Goal: Task Accomplishment & Management: Manage account settings

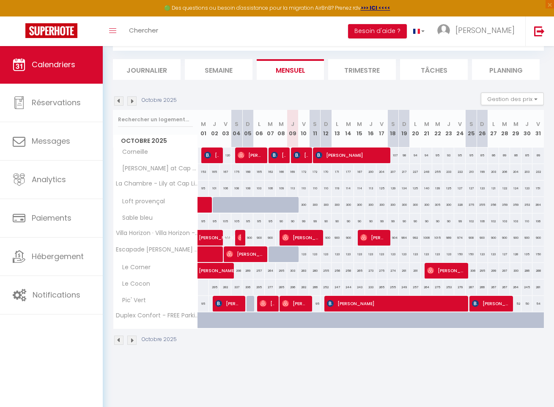
scroll to position [46, 0]
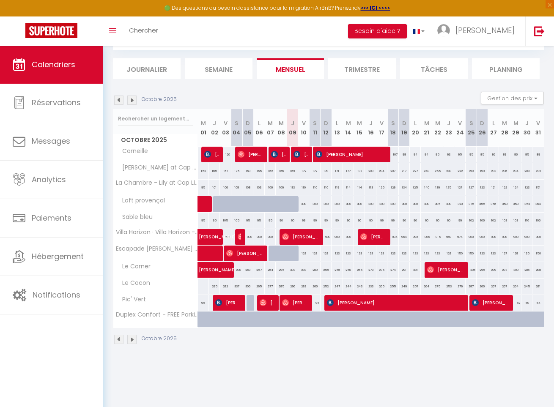
click at [135, 99] on img at bounding box center [131, 100] width 9 height 9
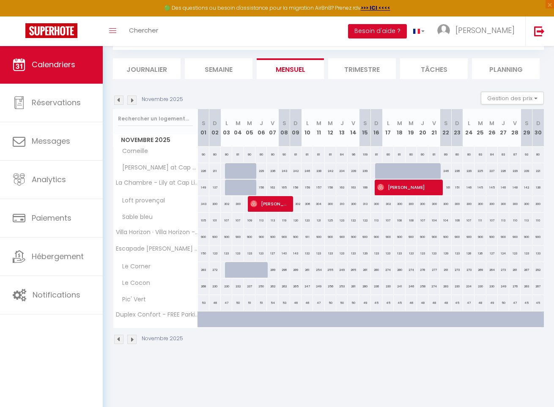
click at [135, 99] on img at bounding box center [131, 100] width 9 height 9
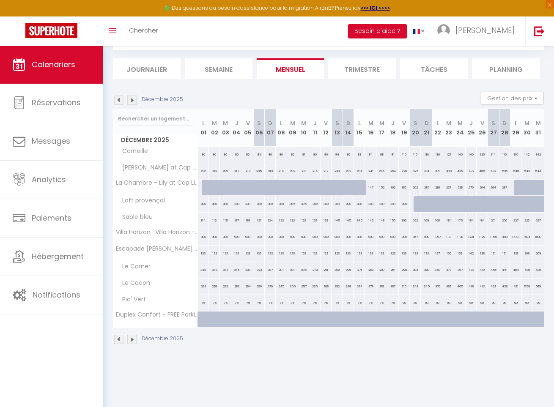
click at [120, 100] on img at bounding box center [118, 100] width 9 height 9
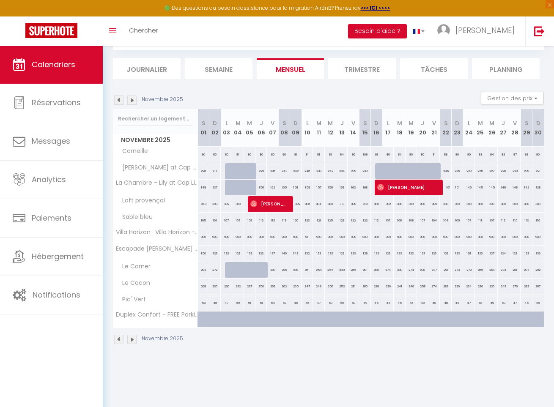
click at [131, 100] on img at bounding box center [131, 100] width 9 height 9
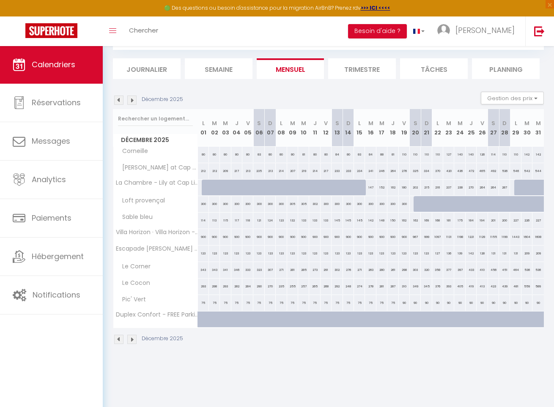
click at [131, 100] on img at bounding box center [131, 100] width 9 height 9
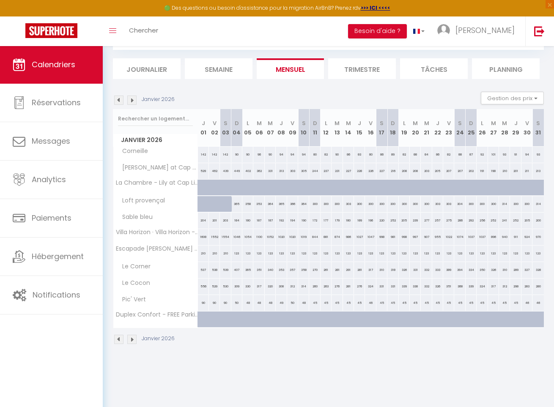
click at [131, 100] on img at bounding box center [131, 100] width 9 height 9
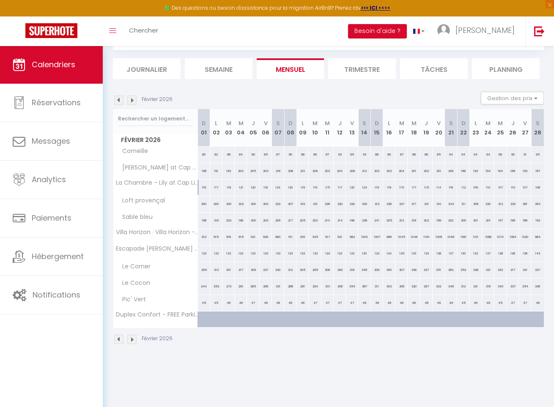
click at [131, 100] on img at bounding box center [131, 100] width 9 height 9
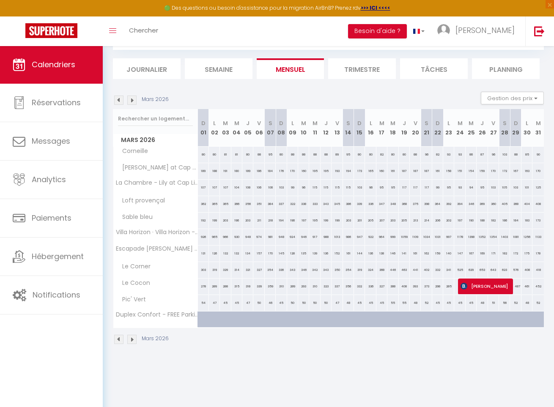
click at [131, 100] on img at bounding box center [131, 100] width 9 height 9
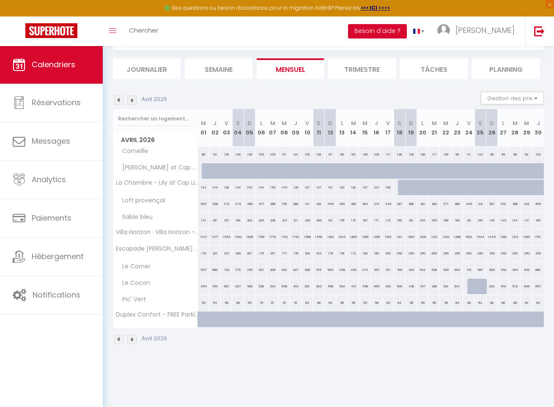
click at [131, 100] on img at bounding box center [131, 100] width 9 height 9
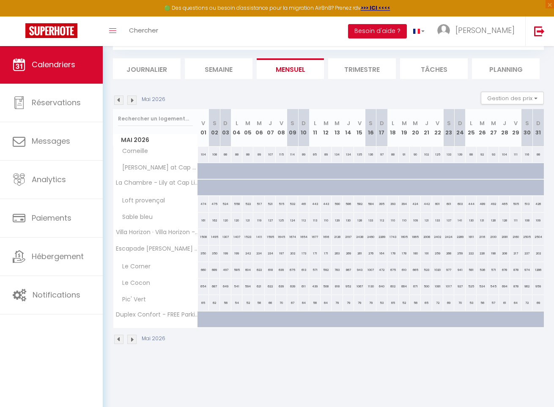
click at [131, 100] on img at bounding box center [131, 100] width 9 height 9
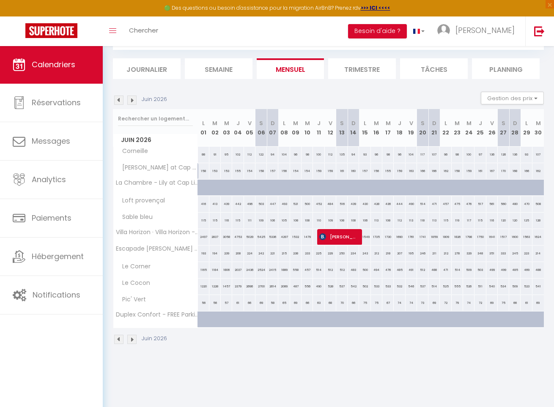
click at [131, 100] on img at bounding box center [131, 100] width 9 height 9
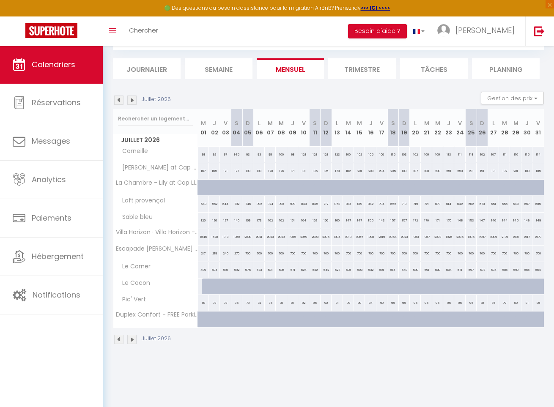
click at [131, 100] on img at bounding box center [131, 100] width 9 height 9
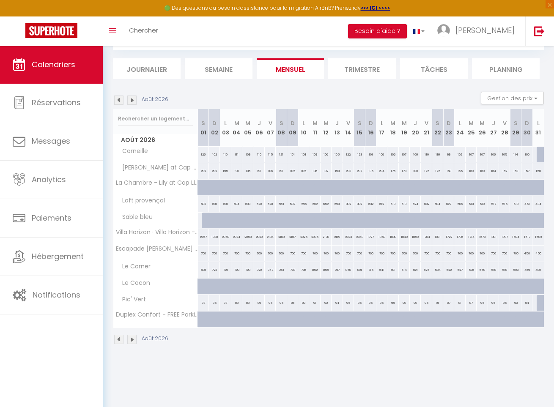
click at [131, 100] on img at bounding box center [131, 100] width 9 height 9
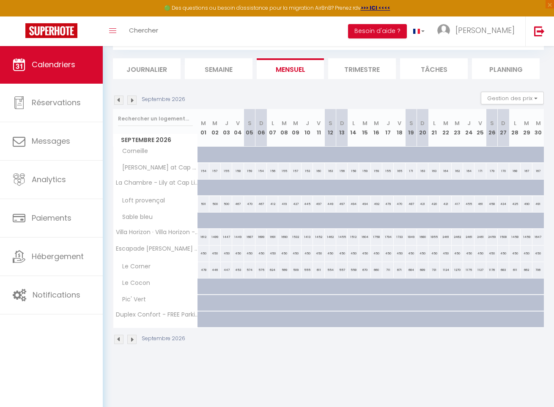
click at [131, 100] on img at bounding box center [131, 100] width 9 height 9
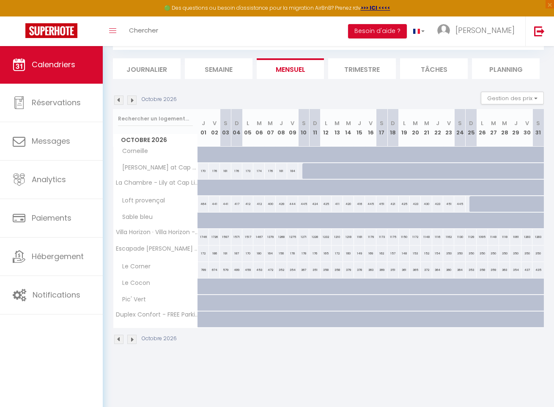
click at [131, 100] on img at bounding box center [131, 100] width 9 height 9
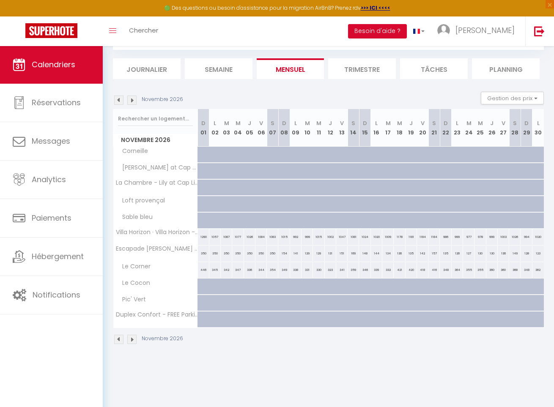
click at [131, 100] on img at bounding box center [131, 100] width 9 height 9
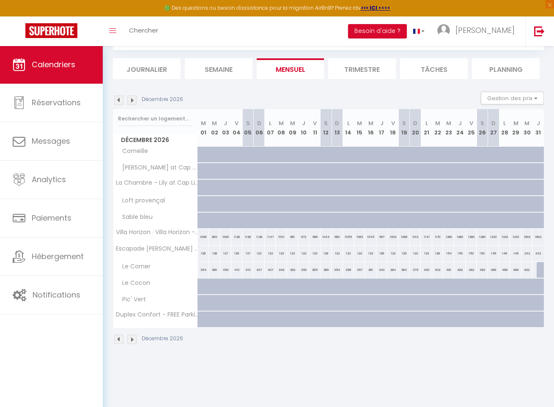
click at [115, 100] on img at bounding box center [118, 100] width 9 height 9
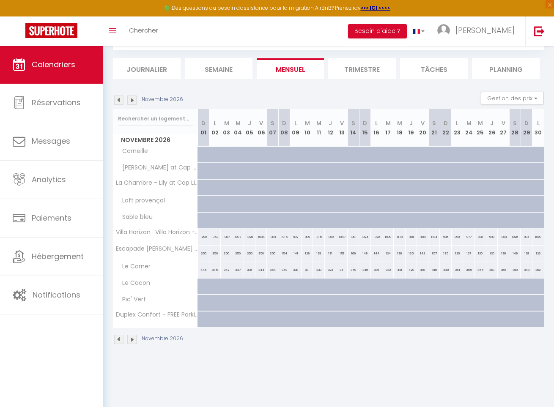
click at [116, 99] on img at bounding box center [118, 100] width 9 height 9
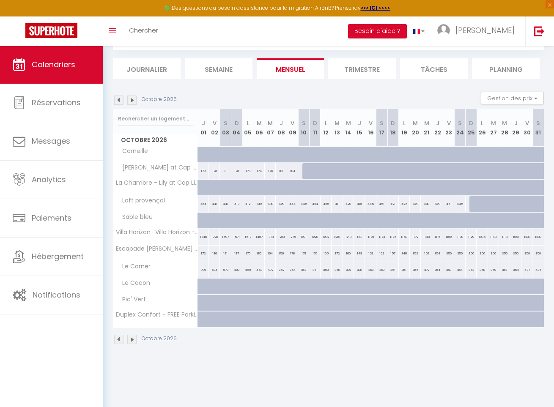
click at [116, 99] on img at bounding box center [118, 100] width 9 height 9
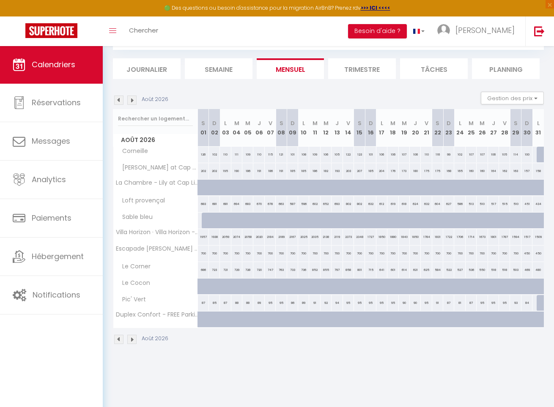
click at [116, 99] on img at bounding box center [118, 100] width 9 height 9
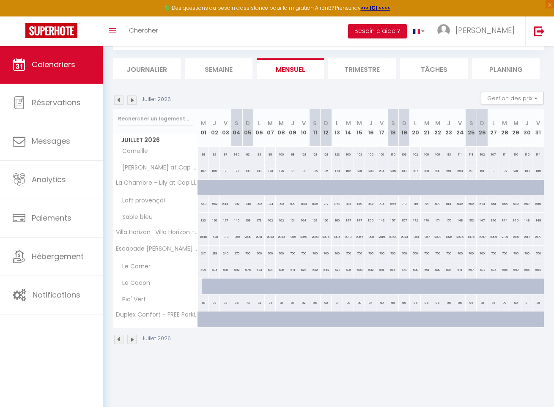
click at [116, 99] on img at bounding box center [118, 100] width 9 height 9
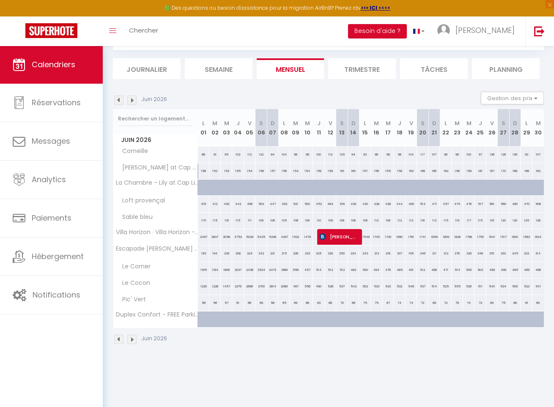
click at [116, 99] on img at bounding box center [118, 100] width 9 height 9
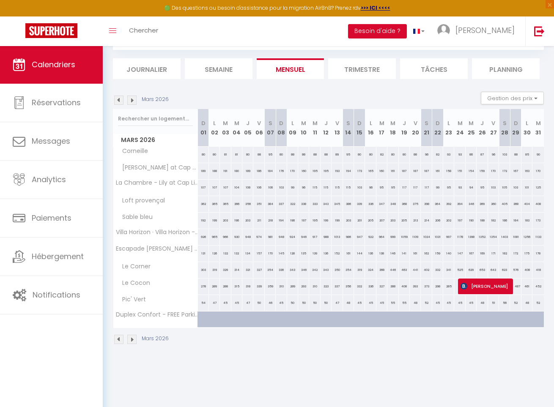
click at [116, 99] on img at bounding box center [118, 100] width 9 height 9
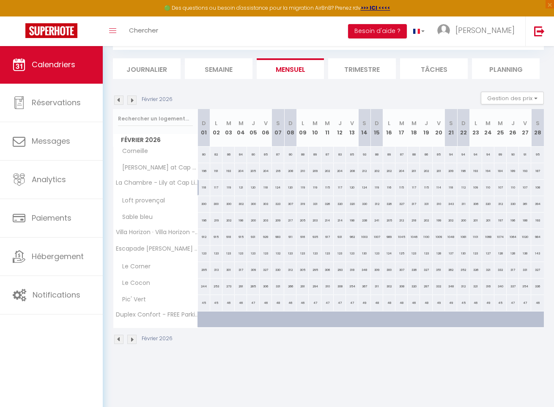
click at [127, 99] on img at bounding box center [131, 100] width 9 height 9
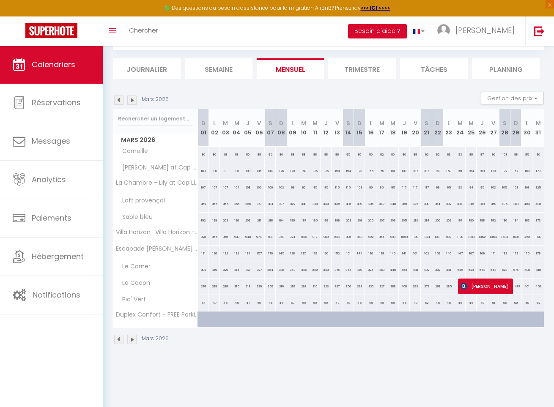
click at [131, 99] on img at bounding box center [131, 100] width 9 height 9
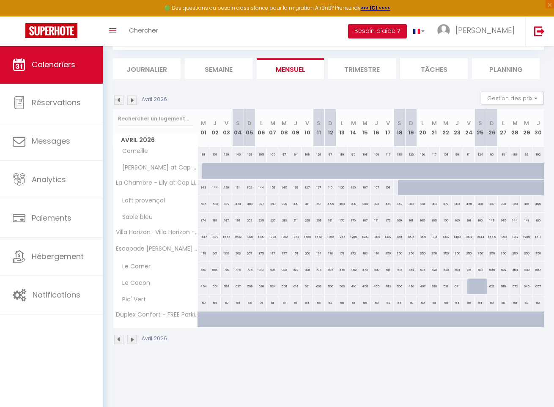
click at [131, 99] on img at bounding box center [131, 100] width 9 height 9
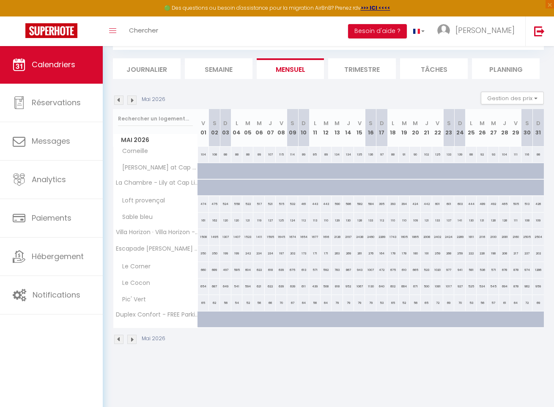
click at [131, 99] on img at bounding box center [131, 100] width 9 height 9
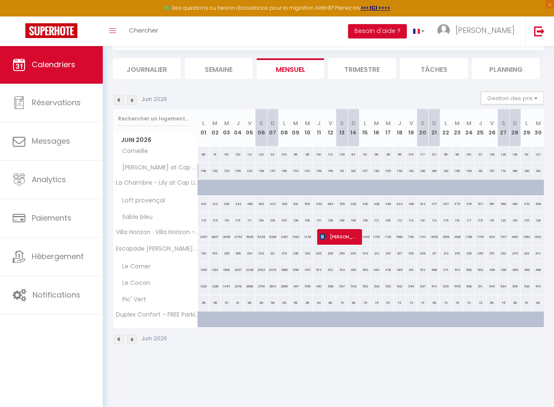
click at [131, 99] on img at bounding box center [131, 100] width 9 height 9
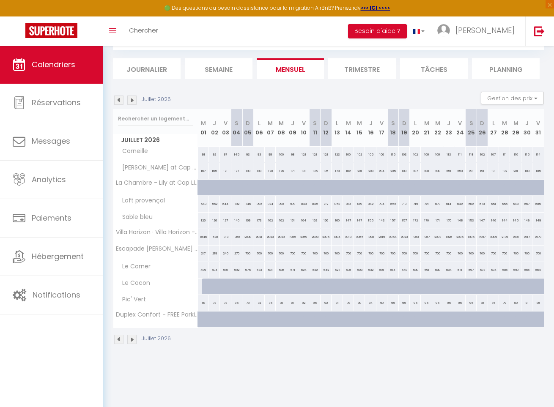
click at [118, 100] on img at bounding box center [118, 100] width 9 height 9
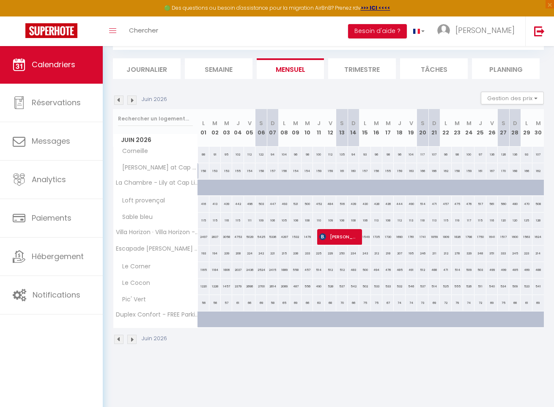
click at [118, 100] on img at bounding box center [118, 100] width 9 height 9
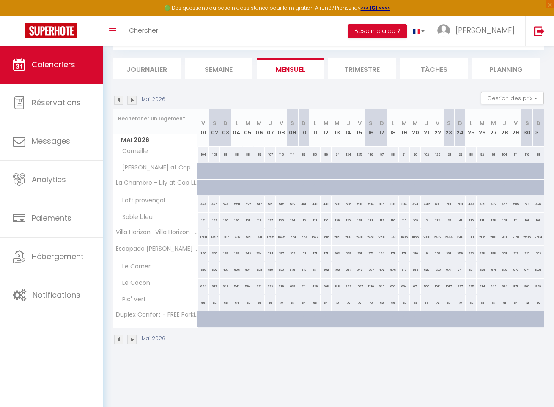
click at [118, 100] on img at bounding box center [118, 100] width 9 height 9
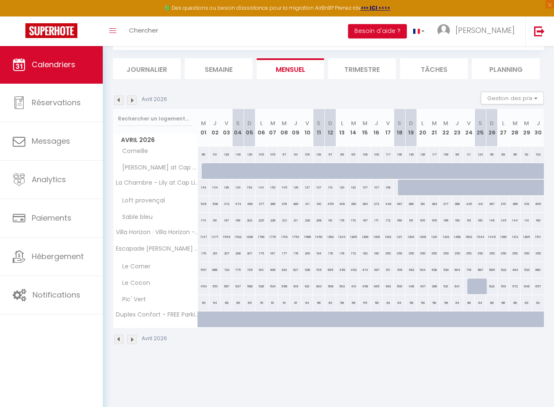
click at [116, 98] on img at bounding box center [118, 100] width 9 height 9
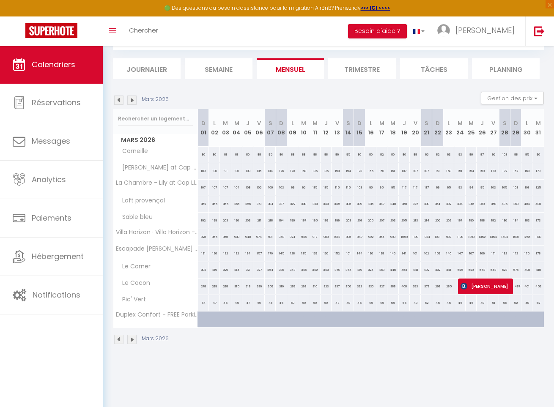
click at [121, 99] on img at bounding box center [118, 100] width 9 height 9
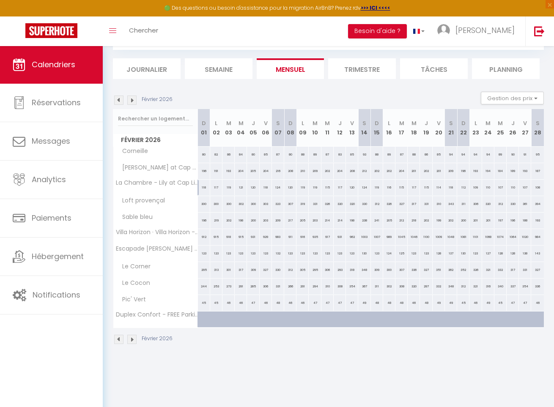
click at [121, 99] on img at bounding box center [118, 100] width 9 height 9
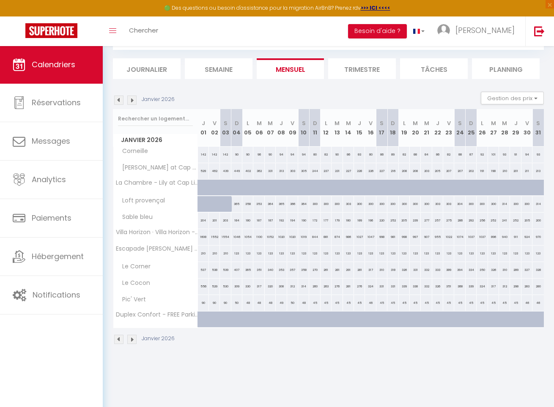
click at [121, 99] on img at bounding box center [118, 100] width 9 height 9
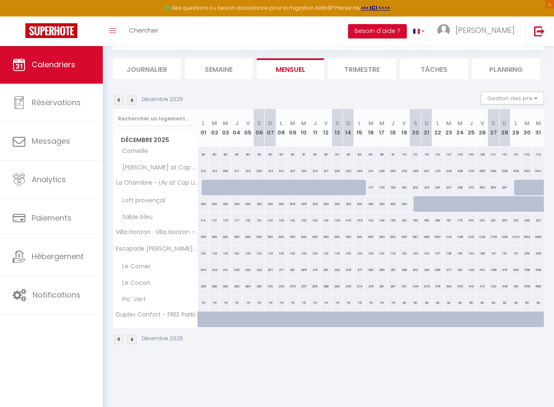
click at [121, 99] on img at bounding box center [118, 100] width 9 height 9
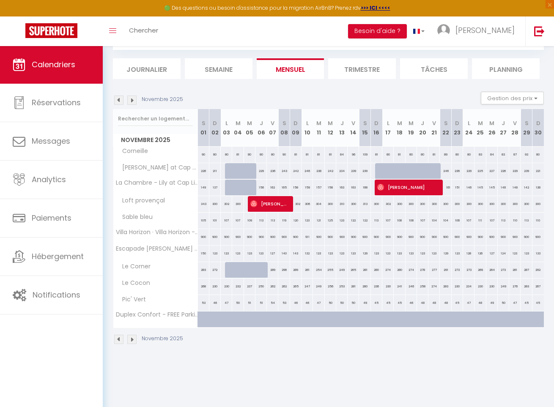
click at [217, 270] on div "272" at bounding box center [214, 270] width 11 height 16
type input "272"
type input "Dim 02 Novembre 2025"
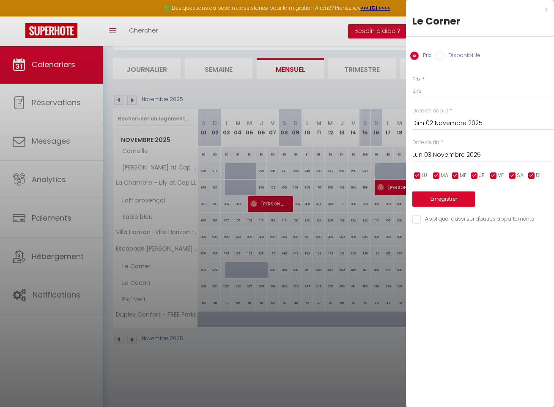
click at [462, 154] on input "Lun 03 Novembre 2025" at bounding box center [483, 155] width 142 height 11
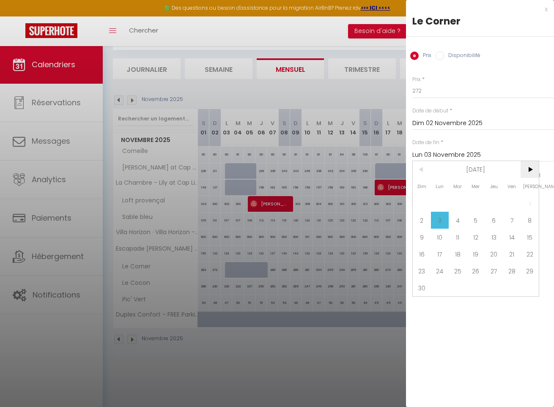
click at [526, 169] on span ">" at bounding box center [530, 169] width 18 height 17
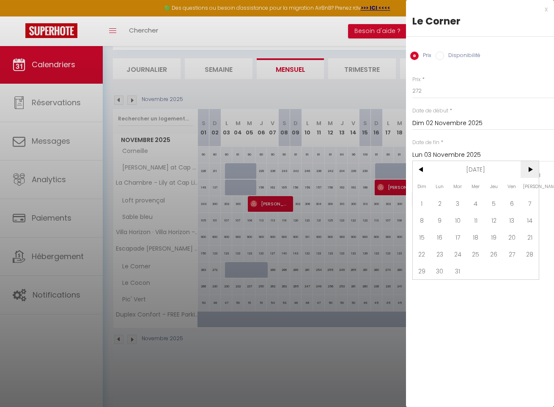
click at [526, 169] on span ">" at bounding box center [530, 169] width 18 height 17
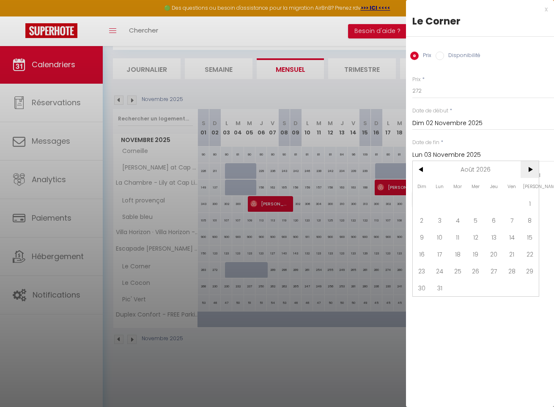
click at [526, 169] on span ">" at bounding box center [530, 169] width 18 height 17
click at [421, 168] on span "<" at bounding box center [422, 169] width 18 height 17
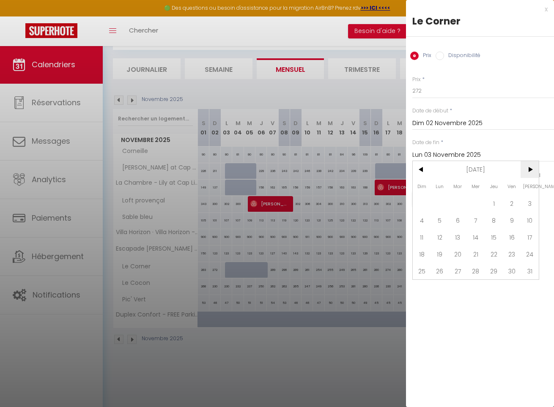
click at [535, 172] on span ">" at bounding box center [530, 169] width 18 height 17
click at [434, 205] on span "2" at bounding box center [440, 203] width 18 height 17
type input "Lun 02 Novembre 2026"
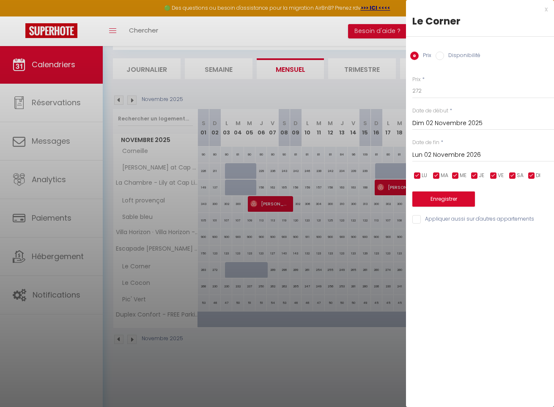
click at [441, 58] on input "Disponibilité" at bounding box center [440, 56] width 8 height 8
radio input "true"
radio input "false"
select select "0"
click at [463, 200] on button "Enregistrer" at bounding box center [443, 199] width 63 height 15
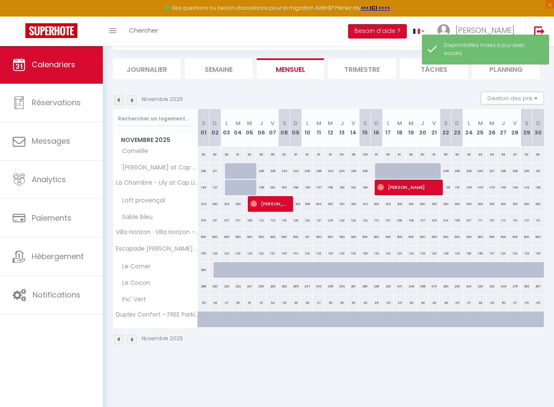
click at [132, 100] on img at bounding box center [131, 100] width 9 height 9
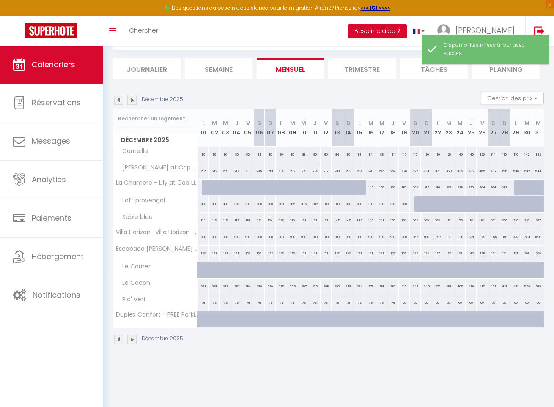
click at [132, 100] on img at bounding box center [131, 100] width 9 height 9
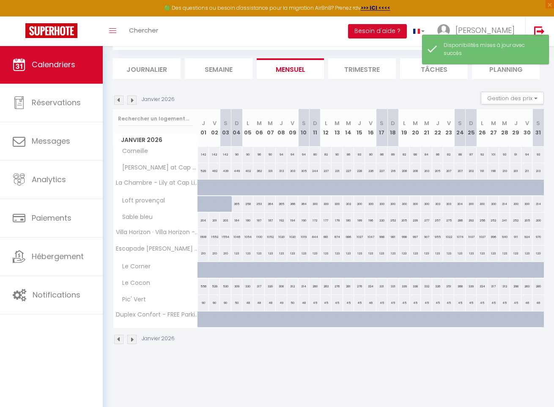
click at [132, 100] on img at bounding box center [131, 100] width 9 height 9
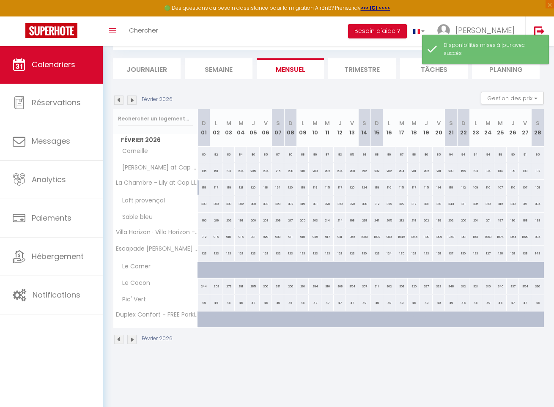
click at [132, 100] on img at bounding box center [131, 100] width 9 height 9
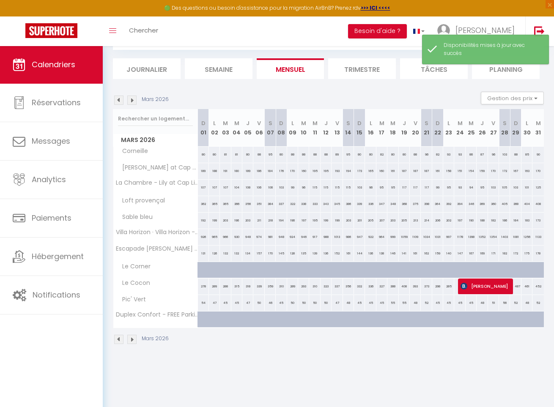
click at [132, 100] on img at bounding box center [131, 100] width 9 height 9
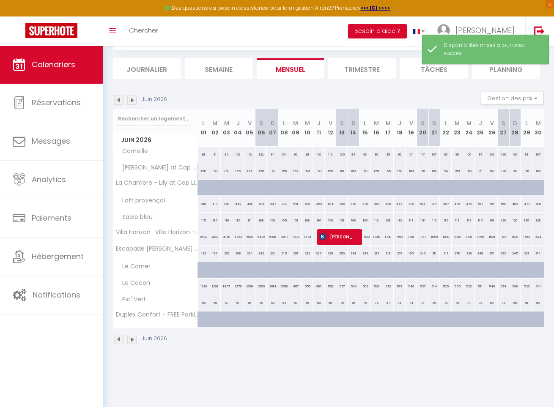
click at [132, 100] on img at bounding box center [131, 100] width 9 height 9
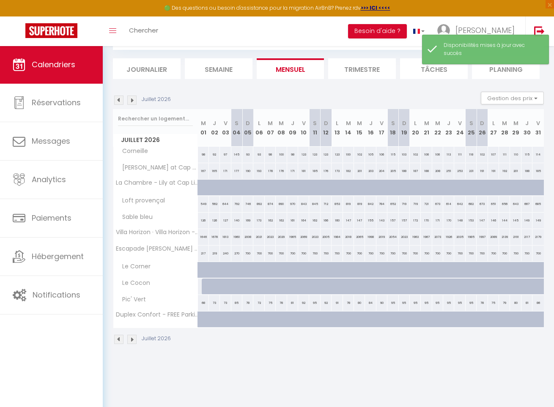
click at [132, 100] on img at bounding box center [131, 100] width 9 height 9
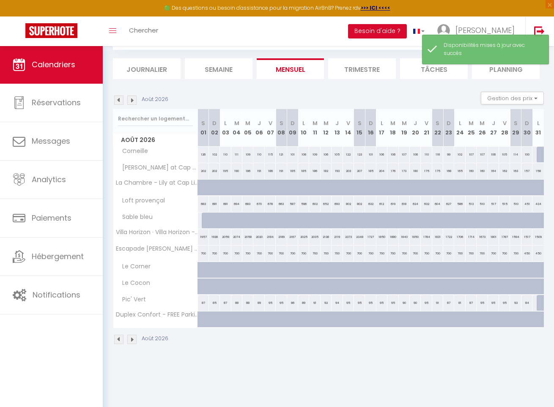
click at [132, 100] on img at bounding box center [131, 100] width 9 height 9
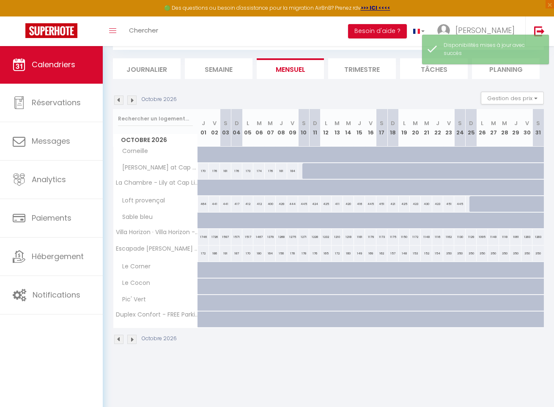
click at [132, 100] on img at bounding box center [131, 100] width 9 height 9
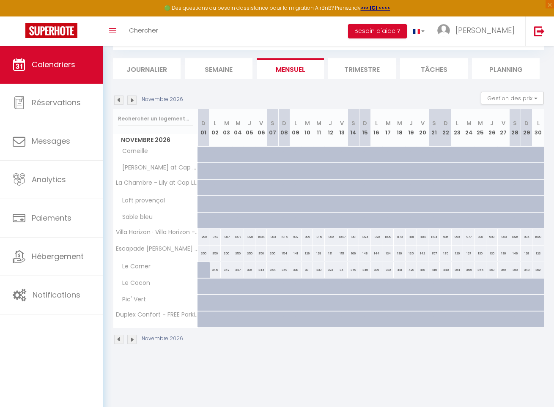
click at [118, 99] on img at bounding box center [118, 100] width 9 height 9
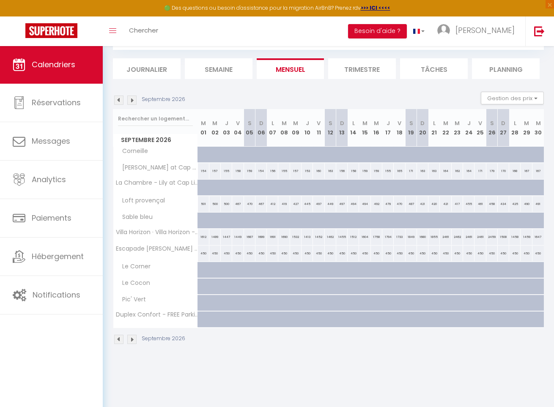
click at [118, 99] on img at bounding box center [118, 100] width 9 height 9
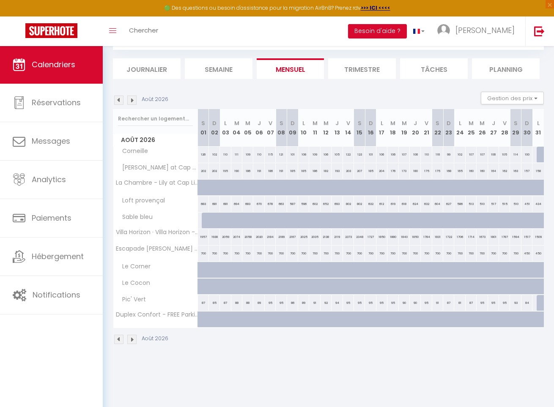
click at [118, 99] on img at bounding box center [118, 100] width 9 height 9
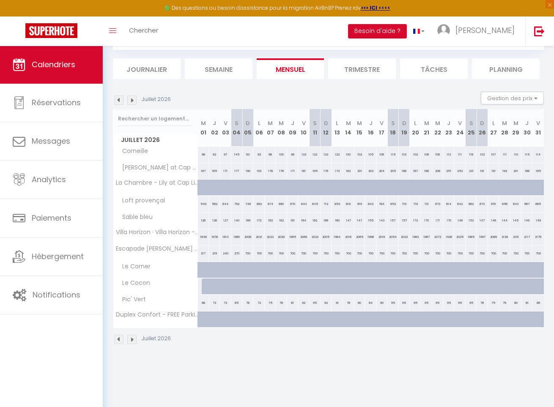
click at [118, 99] on img at bounding box center [118, 100] width 9 height 9
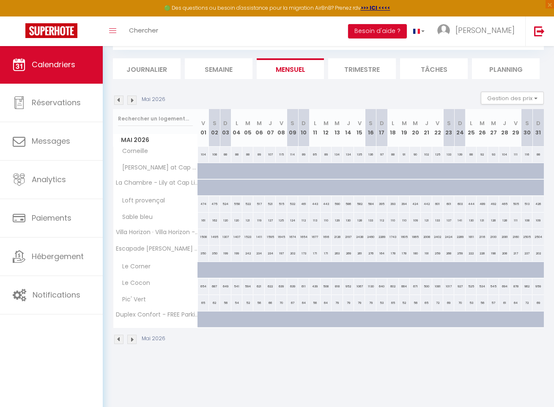
click at [118, 99] on img at bounding box center [118, 100] width 9 height 9
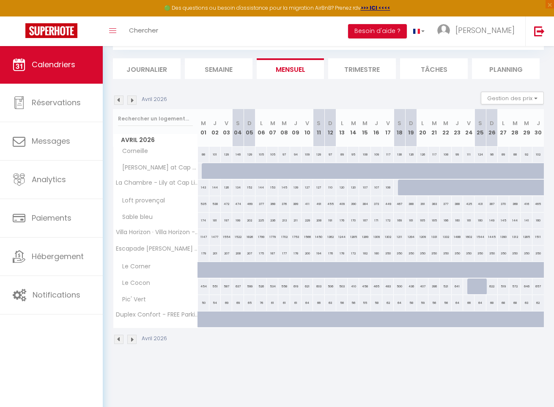
click at [118, 99] on img at bounding box center [118, 100] width 9 height 9
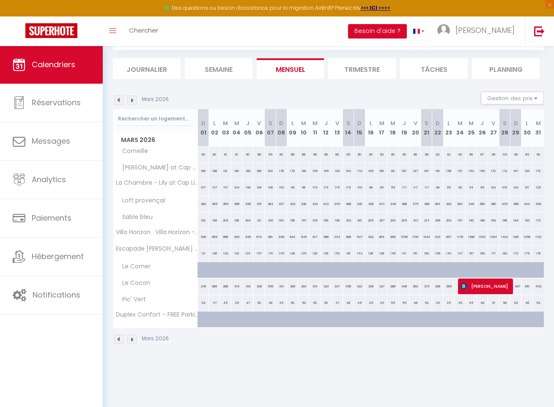
click at [118, 99] on img at bounding box center [118, 100] width 9 height 9
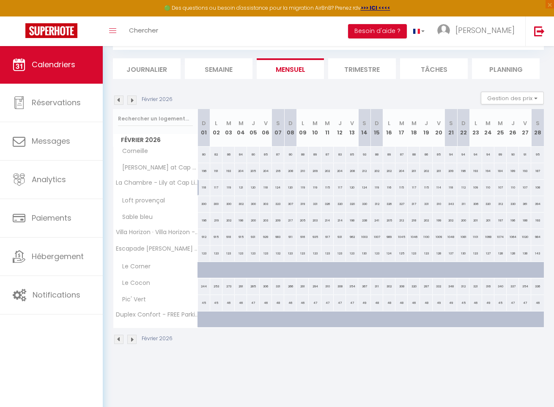
click at [118, 99] on img at bounding box center [118, 100] width 9 height 9
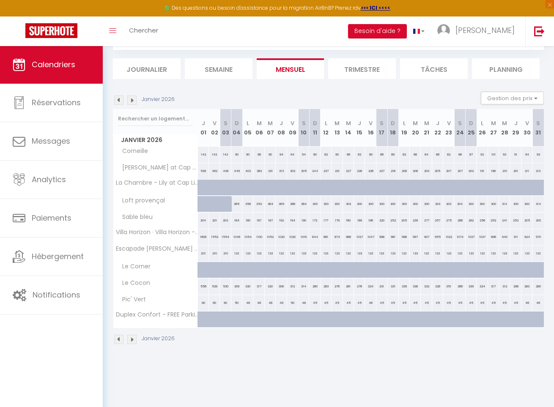
click at [118, 99] on img at bounding box center [118, 100] width 9 height 9
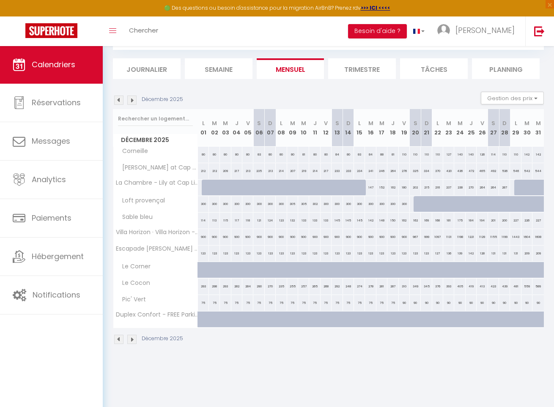
click at [118, 99] on img at bounding box center [118, 100] width 9 height 9
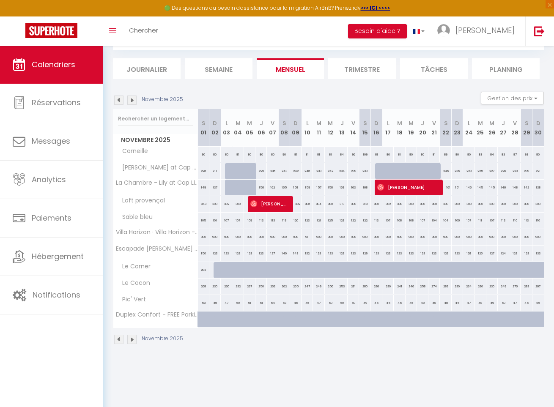
click at [118, 99] on img at bounding box center [118, 100] width 9 height 9
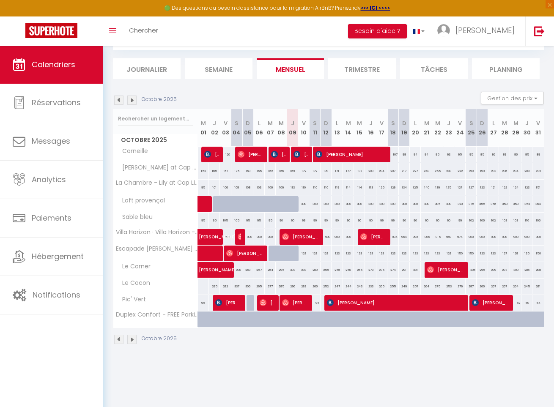
click at [133, 99] on img at bounding box center [131, 100] width 9 height 9
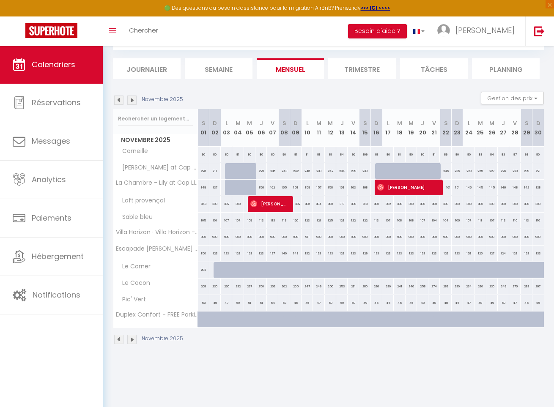
click at [117, 99] on img at bounding box center [118, 100] width 9 height 9
